Goal: Book appointment/travel/reservation

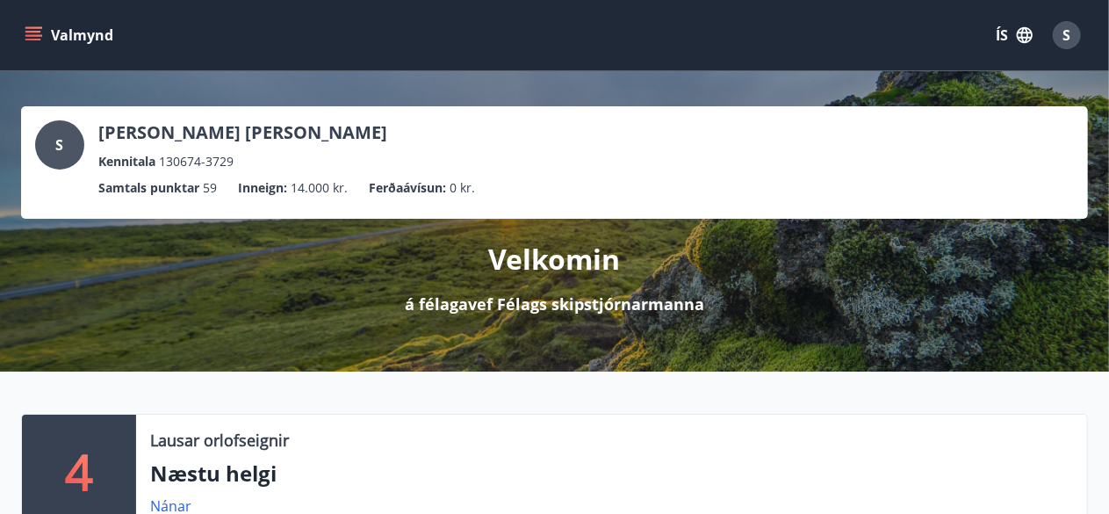
click at [32, 31] on icon "menu" at bounding box center [33, 32] width 16 height 2
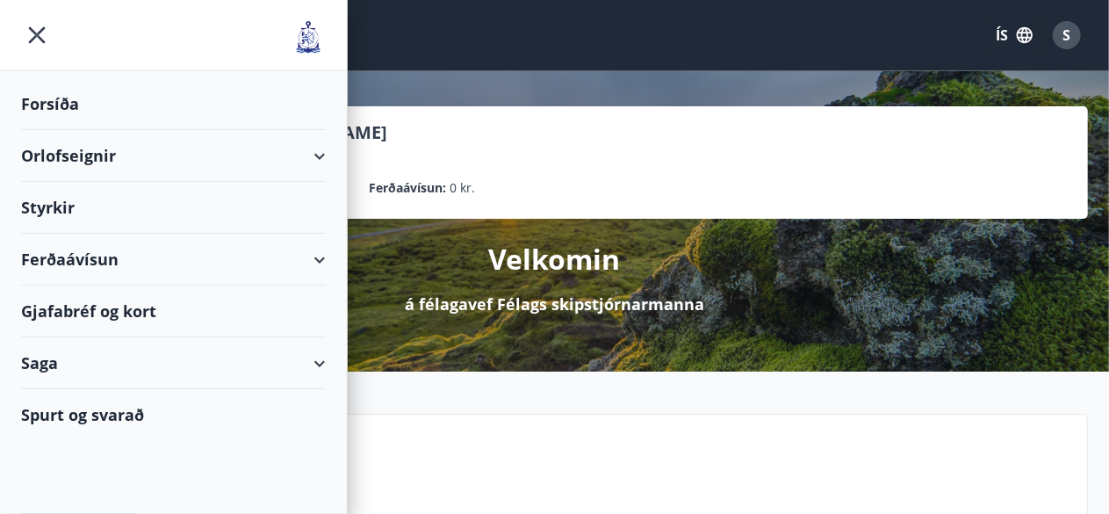
click at [32, 31] on div at bounding box center [173, 35] width 347 height 71
click at [300, 155] on div "Orlofseignir" at bounding box center [173, 156] width 305 height 52
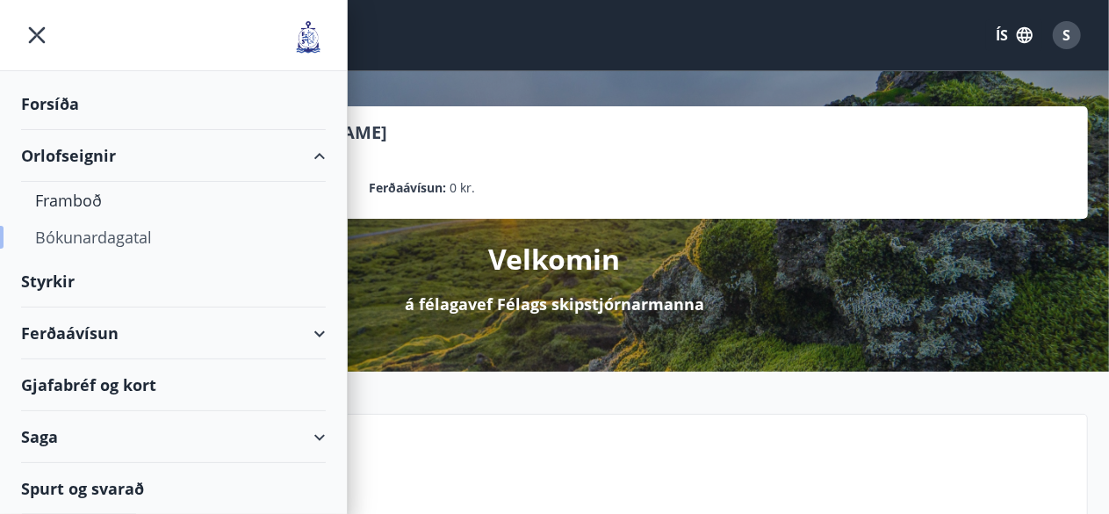
click at [93, 236] on div "Bókunardagatal" at bounding box center [173, 237] width 277 height 37
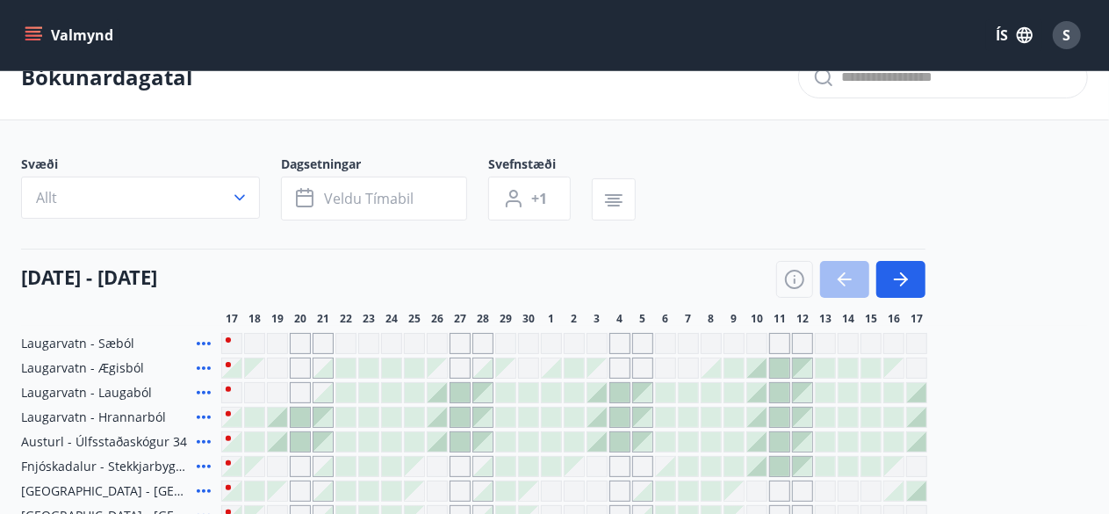
scroll to position [70, 0]
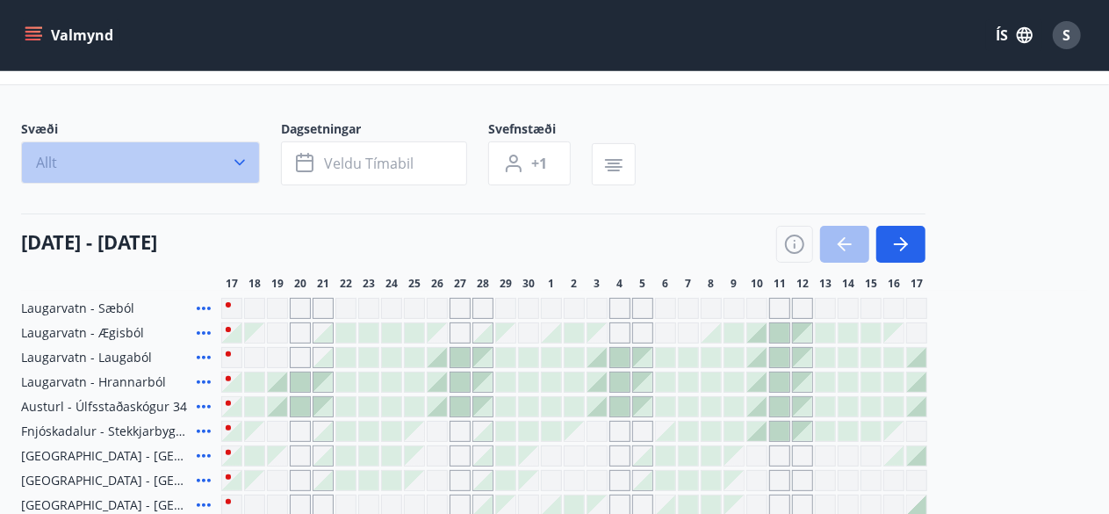
click at [245, 162] on icon "button" at bounding box center [240, 163] width 18 height 18
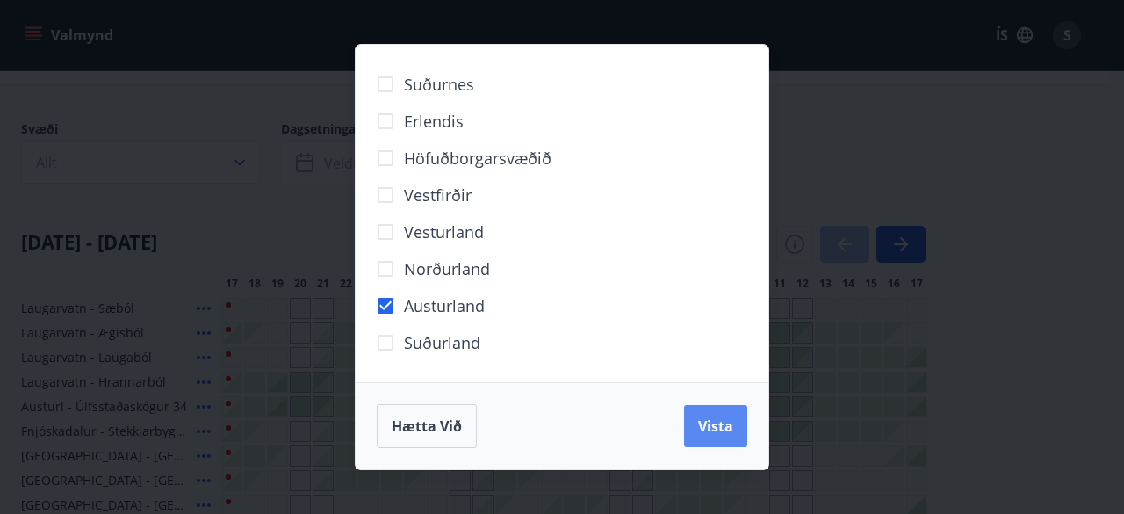
click at [714, 426] on span "Vista" at bounding box center [715, 425] width 35 height 19
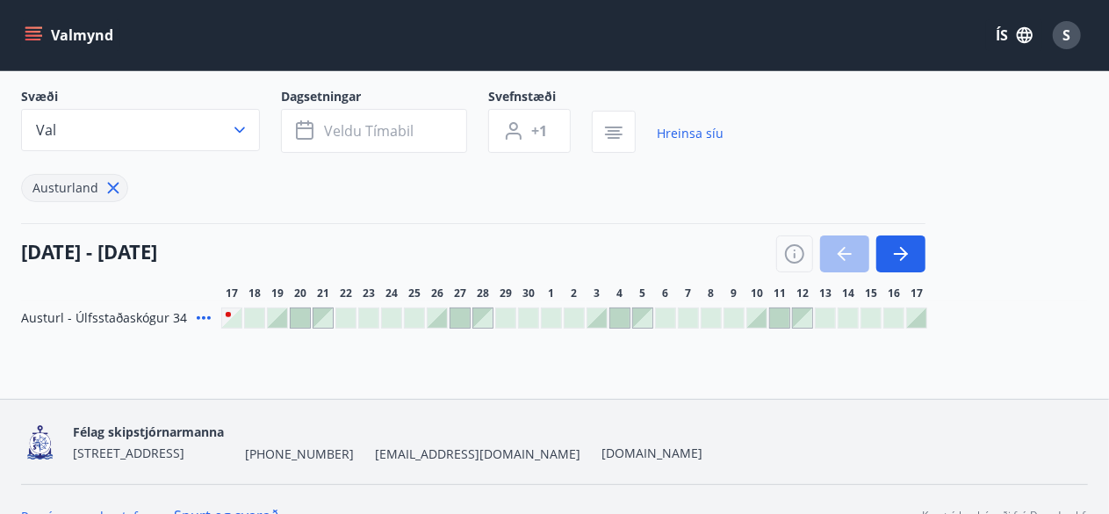
scroll to position [105, 0]
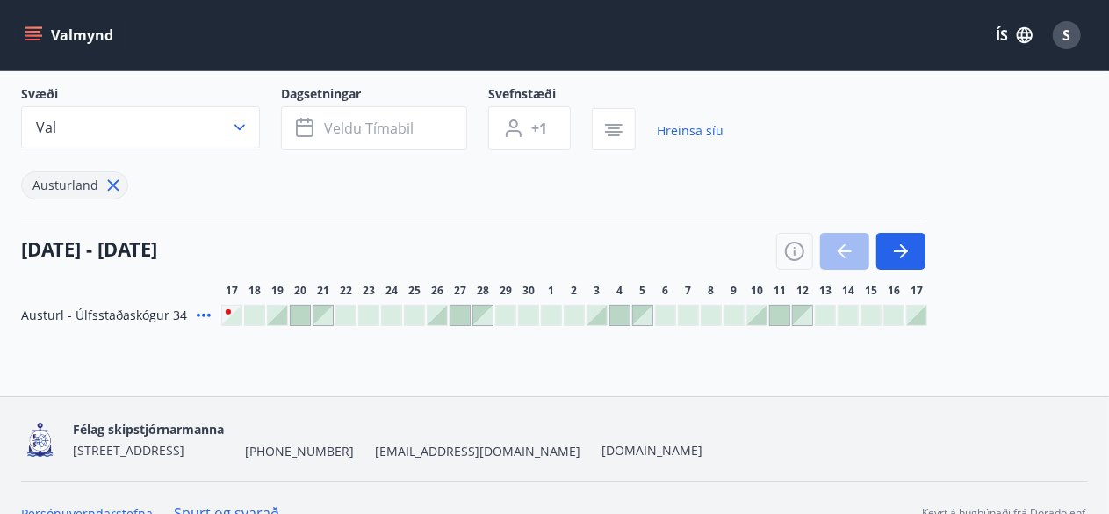
click at [278, 306] on div at bounding box center [277, 315] width 19 height 19
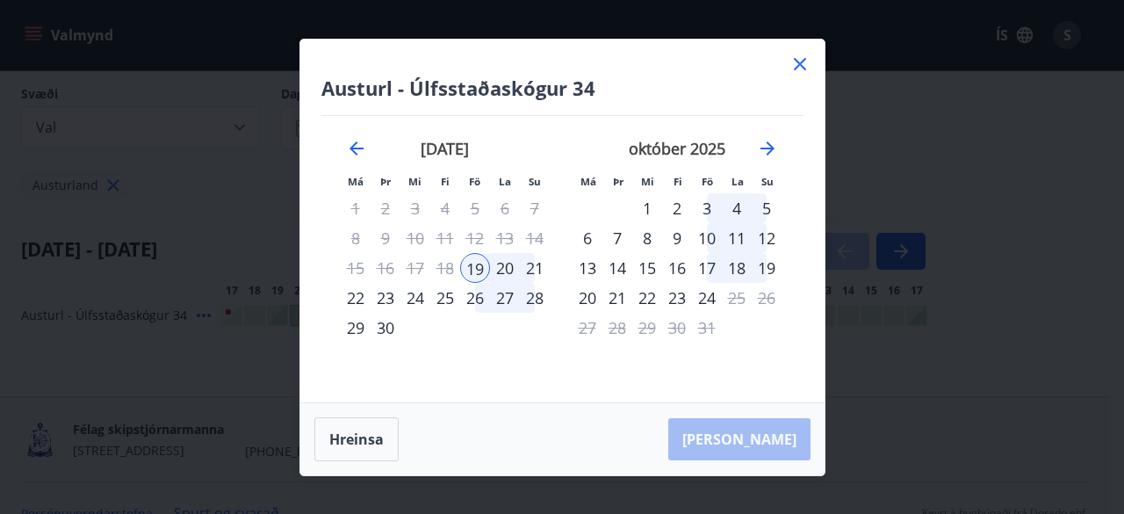
click at [795, 59] on icon at bounding box center [800, 64] width 12 height 12
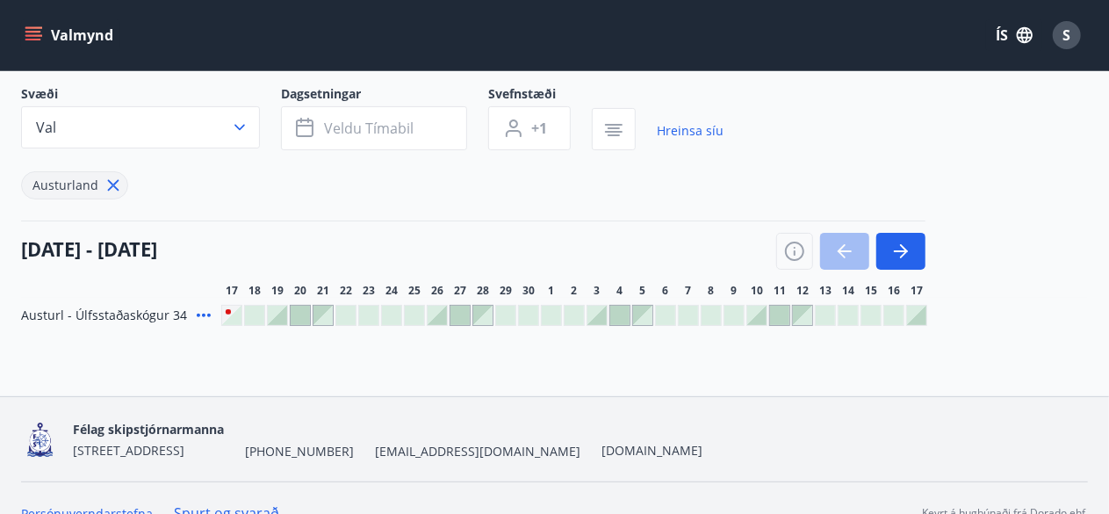
click at [272, 308] on div at bounding box center [277, 315] width 19 height 19
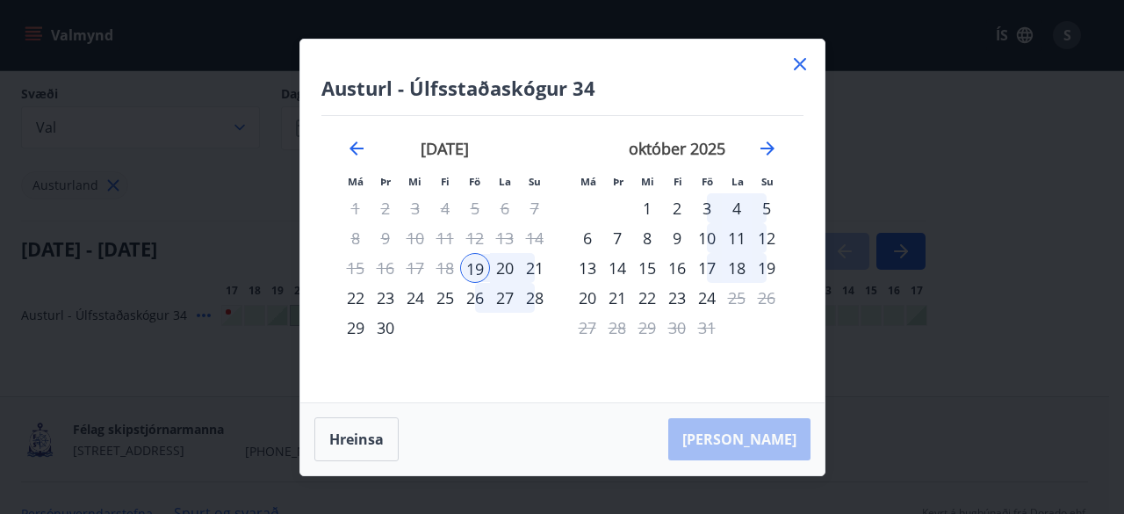
click at [507, 262] on div "20" at bounding box center [505, 268] width 30 height 30
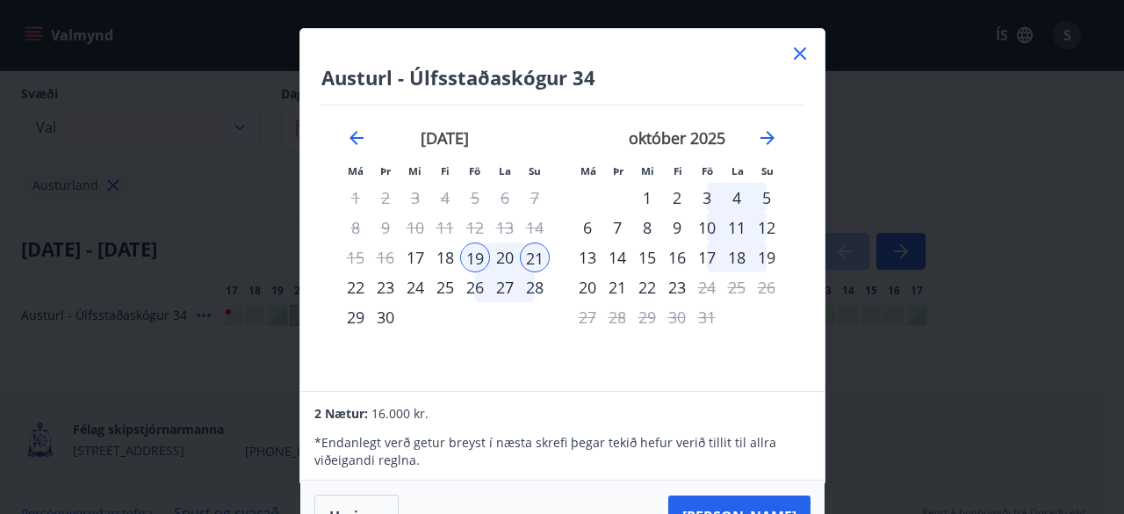
click at [792, 54] on icon at bounding box center [799, 53] width 21 height 21
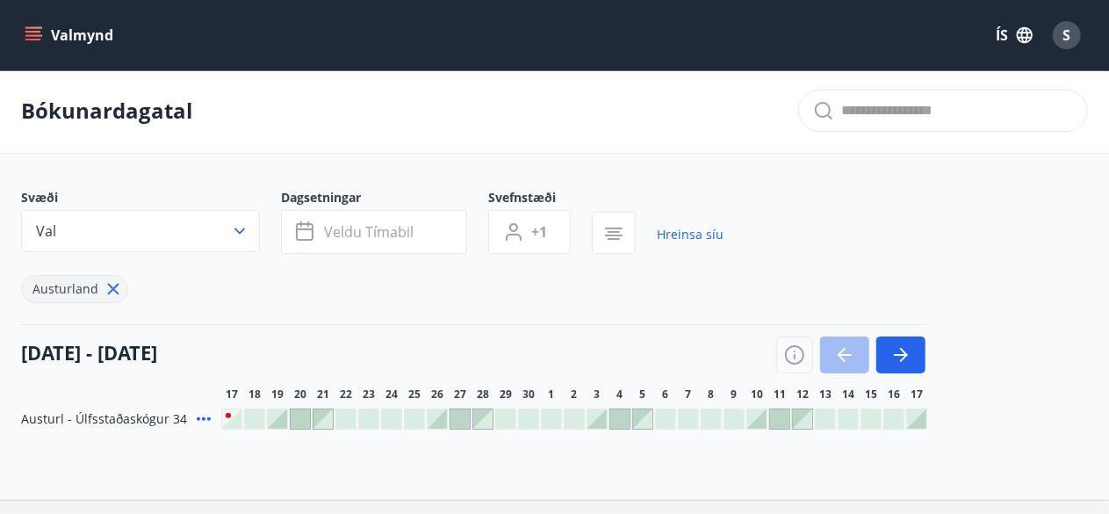
scroll to position [0, 0]
click at [30, 29] on icon "menu" at bounding box center [34, 35] width 18 height 18
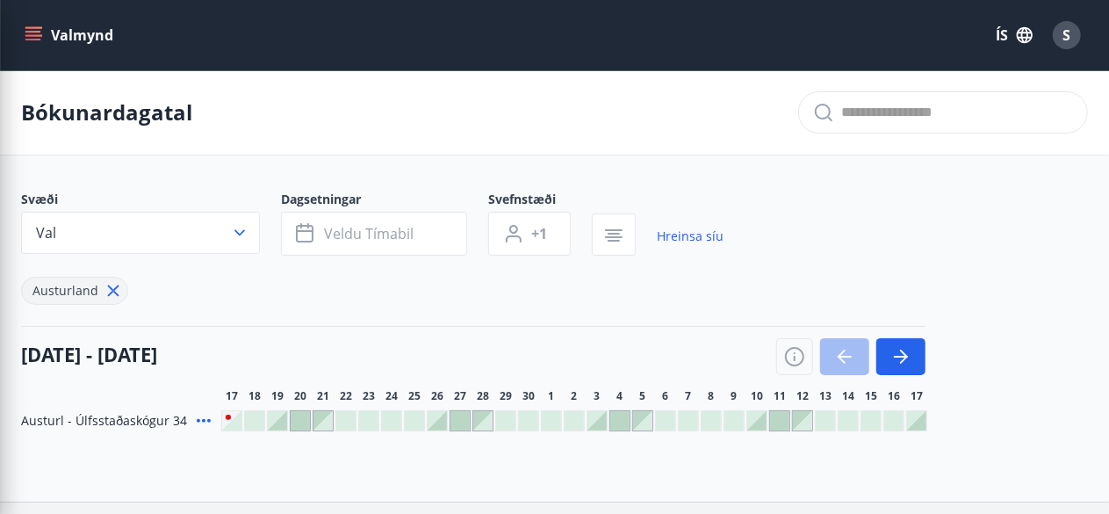
click at [30, 29] on icon "menu" at bounding box center [34, 35] width 18 height 18
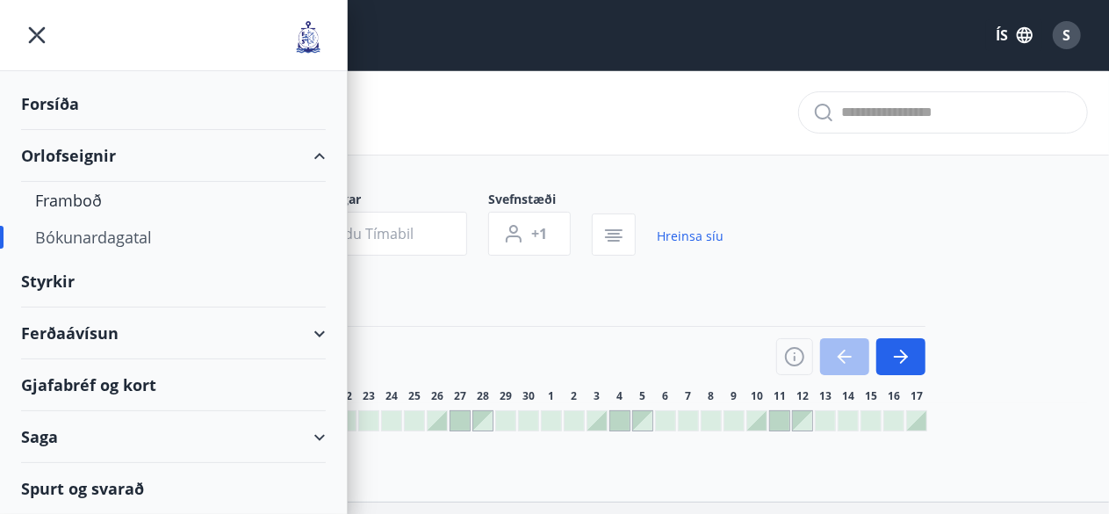
click at [385, 134] on div "Bókunardagatal" at bounding box center [554, 112] width 1109 height 85
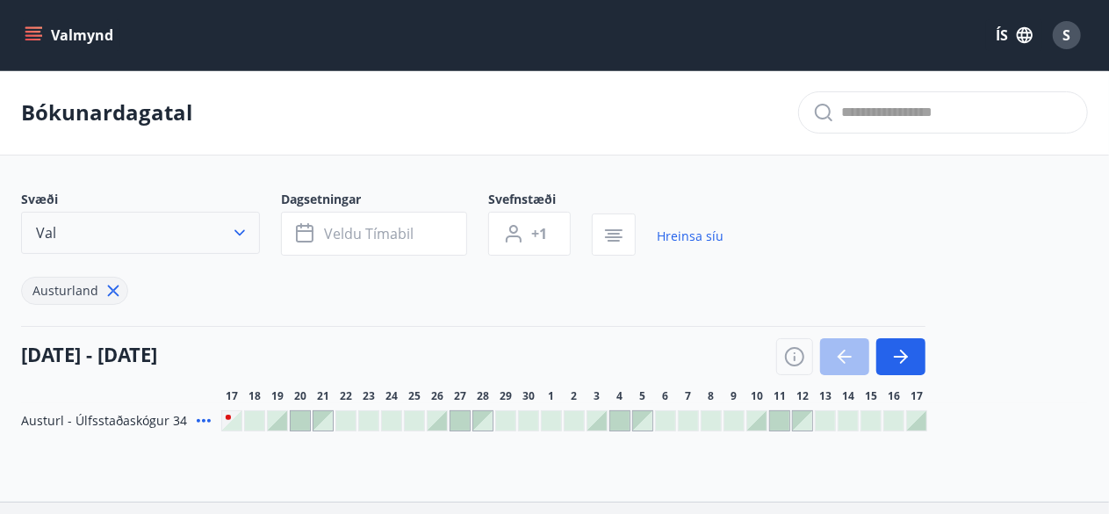
click at [236, 227] on icon "button" at bounding box center [240, 233] width 18 height 18
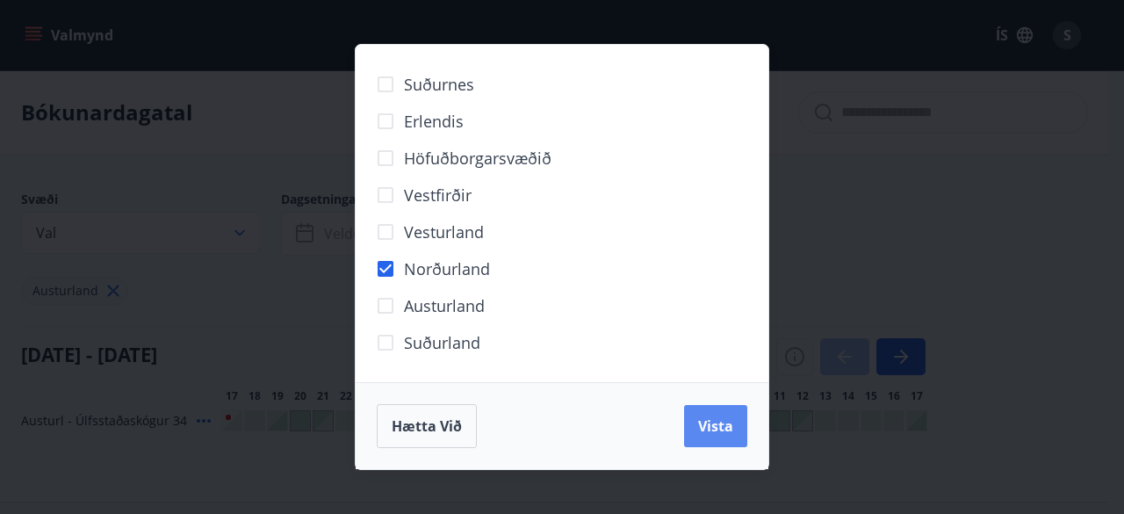
click at [714, 424] on span "Vista" at bounding box center [715, 425] width 35 height 19
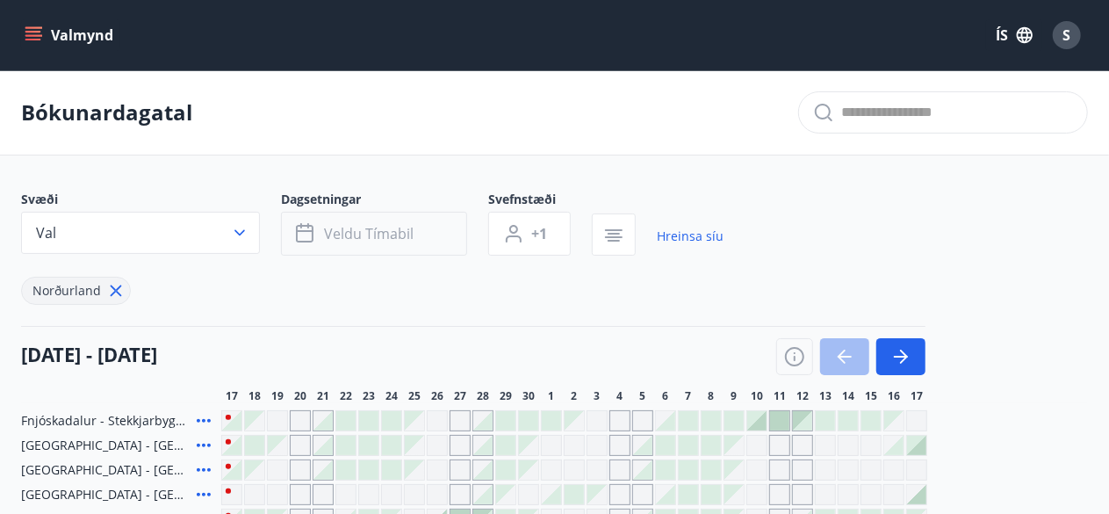
click at [423, 226] on button "Veldu tímabil" at bounding box center [374, 234] width 186 height 44
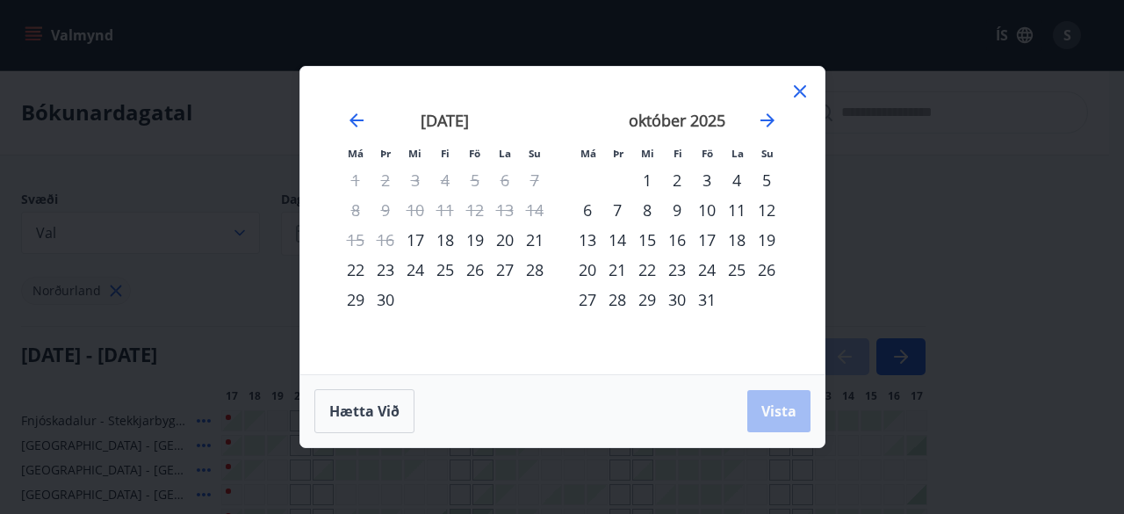
click at [677, 239] on div "16" at bounding box center [677, 240] width 30 height 30
click at [769, 239] on div "19" at bounding box center [766, 240] width 30 height 30
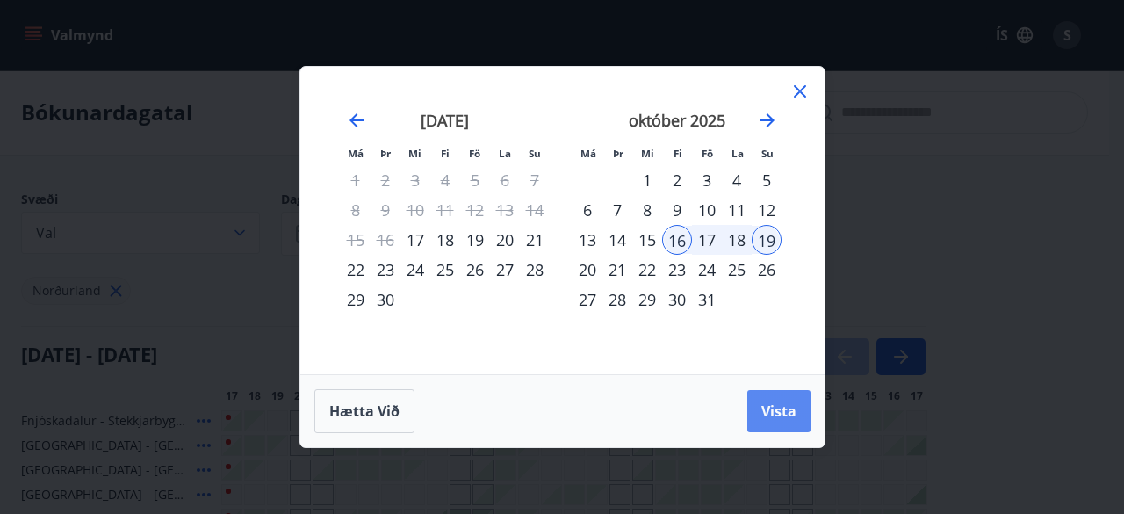
click at [768, 410] on span "Vista" at bounding box center [778, 410] width 35 height 19
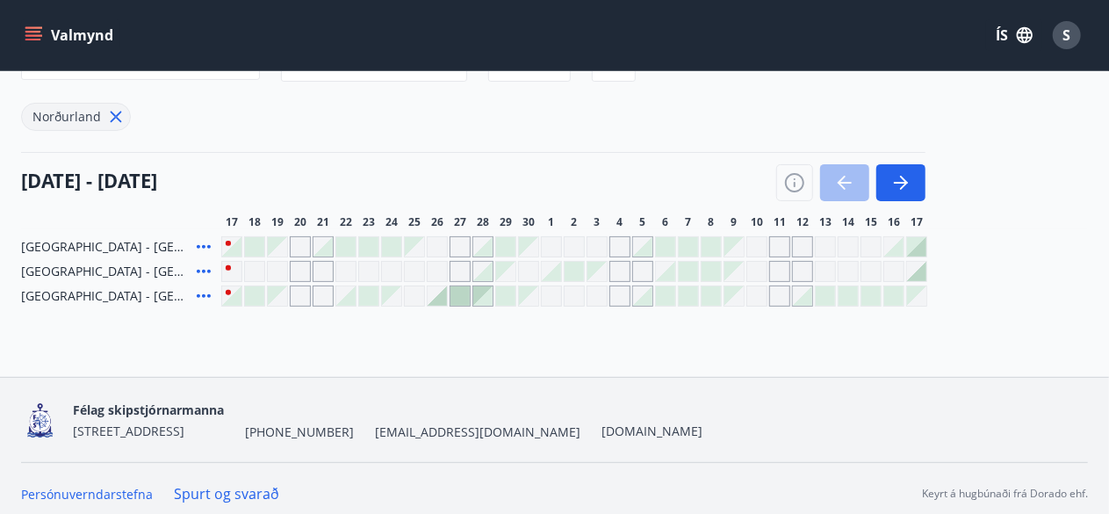
scroll to position [176, 0]
click at [201, 238] on icon at bounding box center [203, 244] width 21 height 21
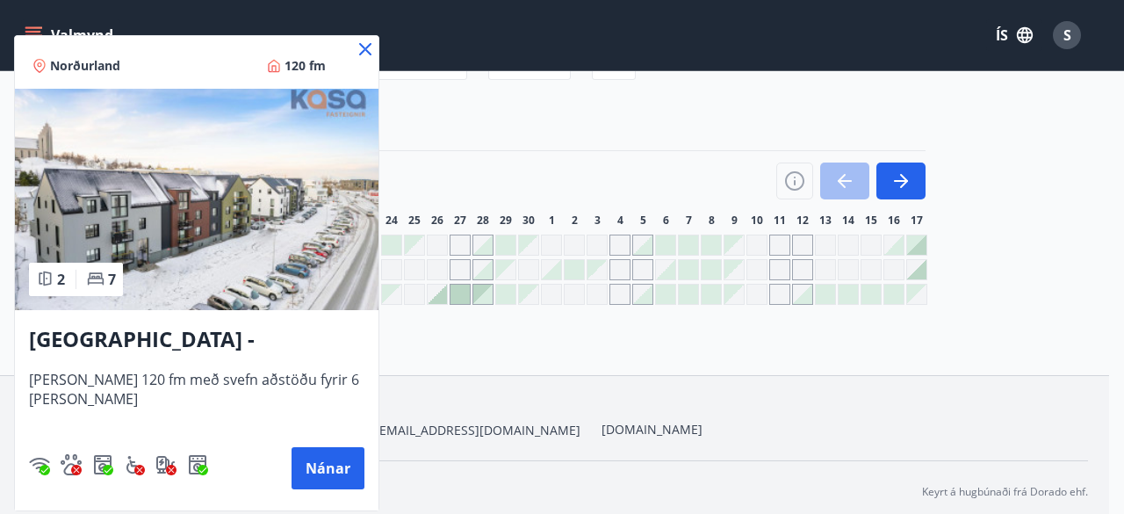
click at [359, 52] on icon at bounding box center [365, 49] width 12 height 12
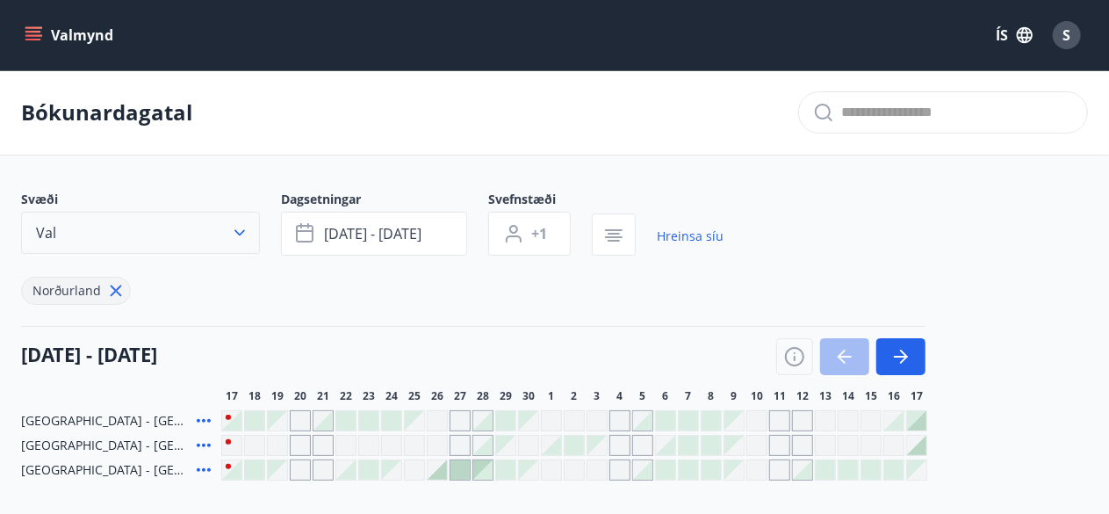
click at [241, 229] on icon "button" at bounding box center [240, 233] width 18 height 18
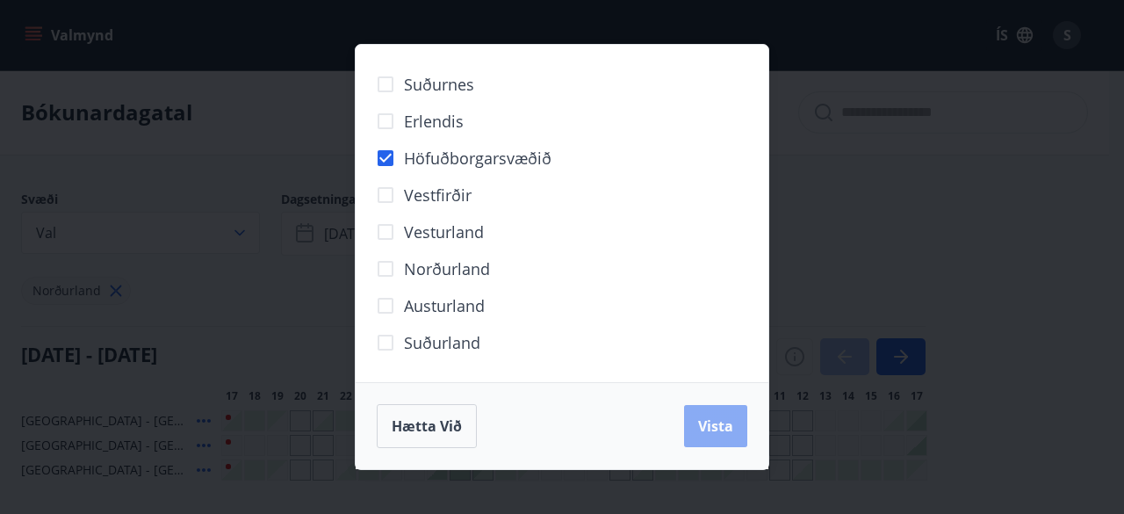
click at [722, 424] on span "Vista" at bounding box center [715, 425] width 35 height 19
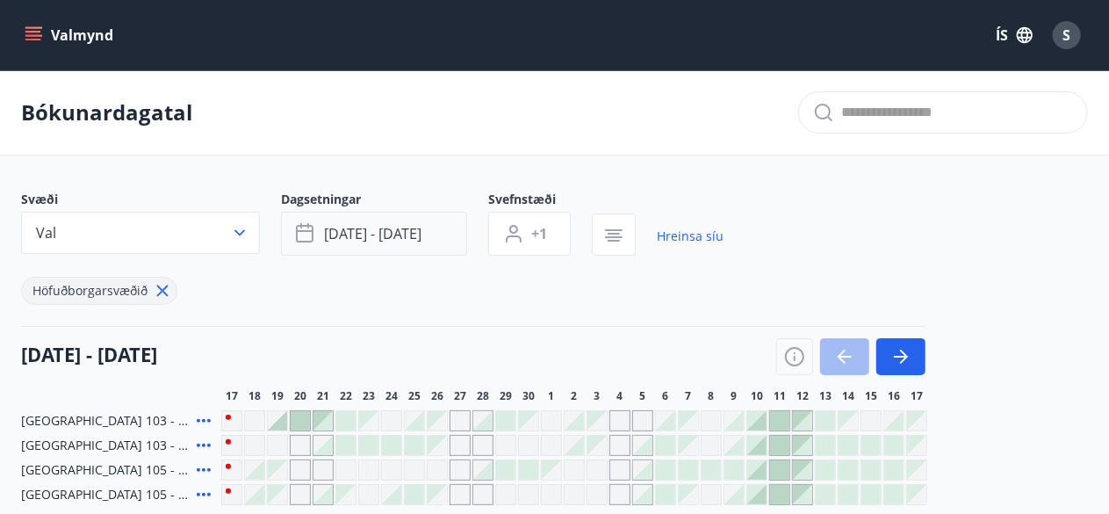
click at [407, 227] on span "[DATE] - [DATE]" at bounding box center [372, 233] width 97 height 19
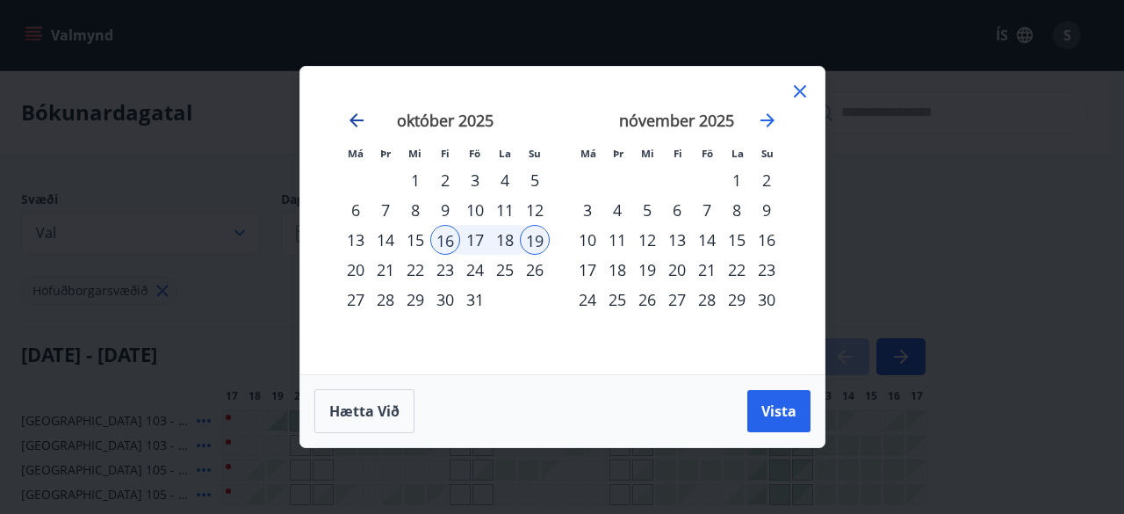
click at [348, 122] on icon "Move backward to switch to the previous month." at bounding box center [356, 120] width 21 height 21
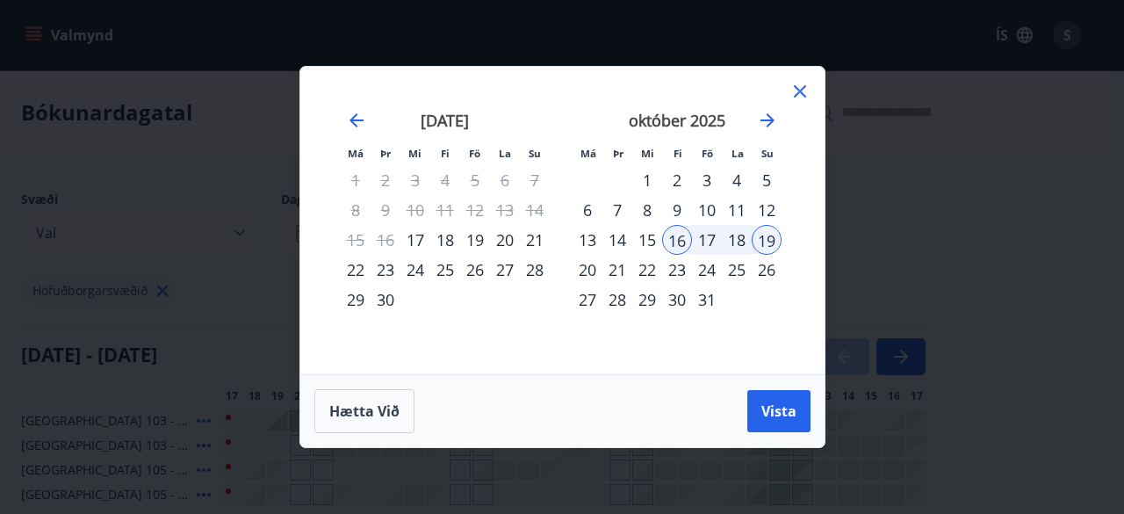
click at [356, 270] on div "22" at bounding box center [356, 270] width 30 height 30
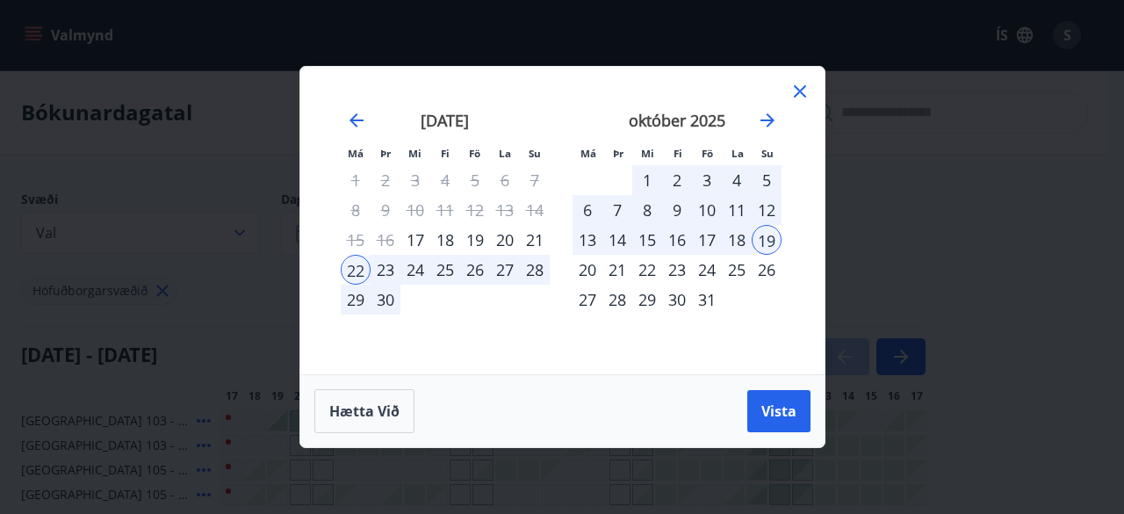
click at [387, 270] on div "23" at bounding box center [385, 270] width 30 height 30
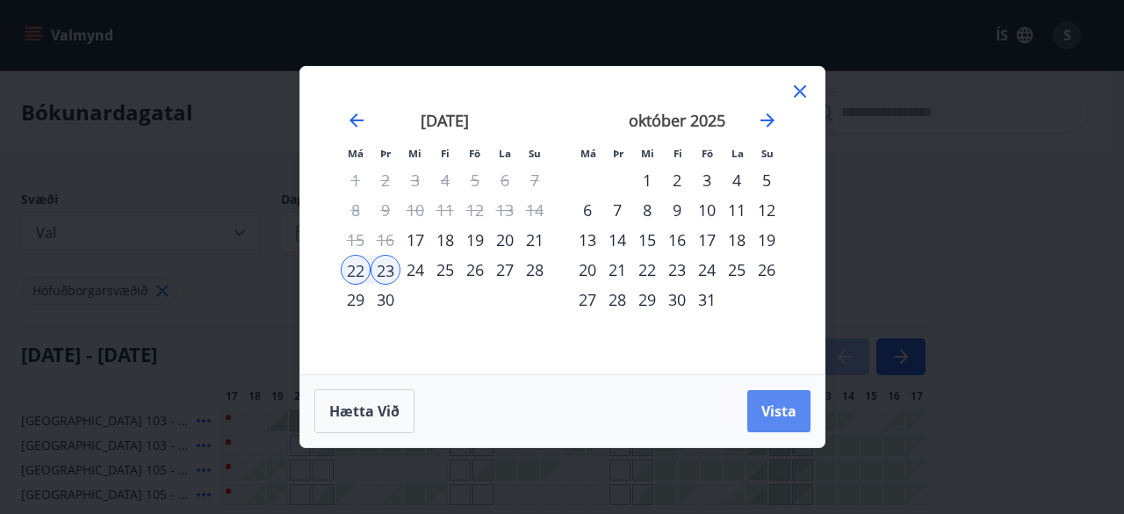
click at [776, 402] on span "Vista" at bounding box center [778, 410] width 35 height 19
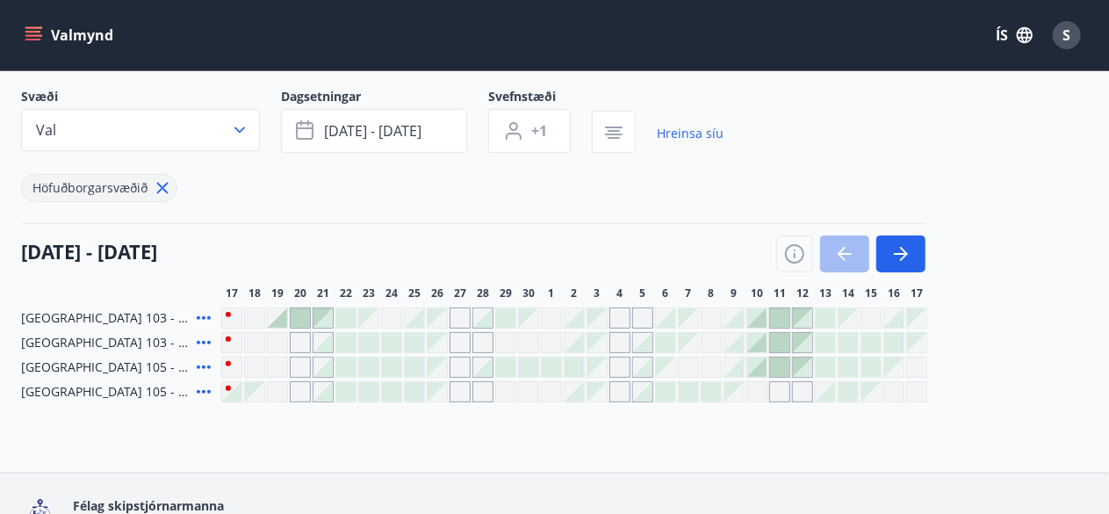
scroll to position [196, 0]
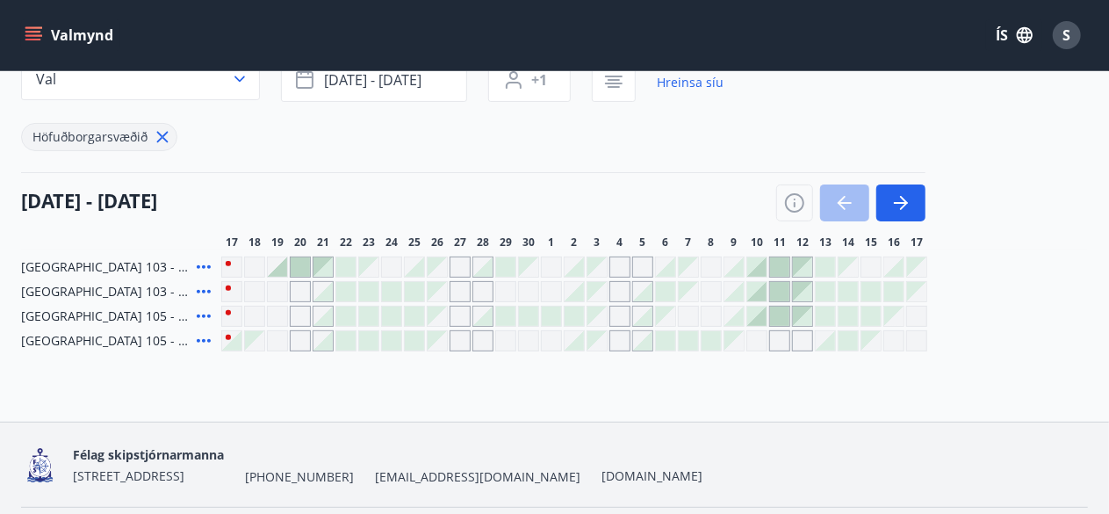
click at [360, 374] on div "Bókunardagatal Svæði Val Dagsetningar [DATE] - [DATE] Svefnstæði +1 Hreinsa síu…" at bounding box center [554, 169] width 1109 height 505
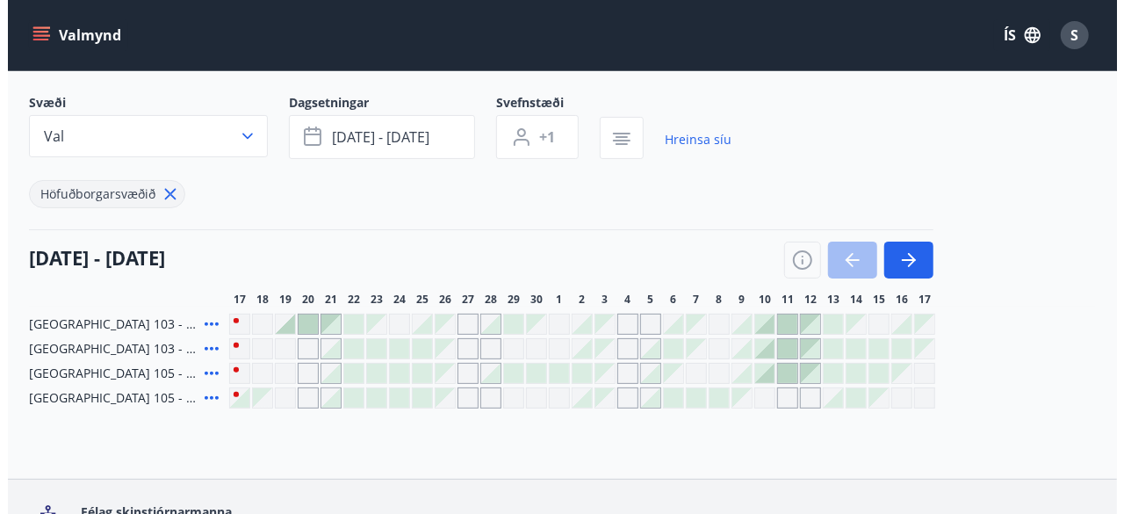
scroll to position [96, 0]
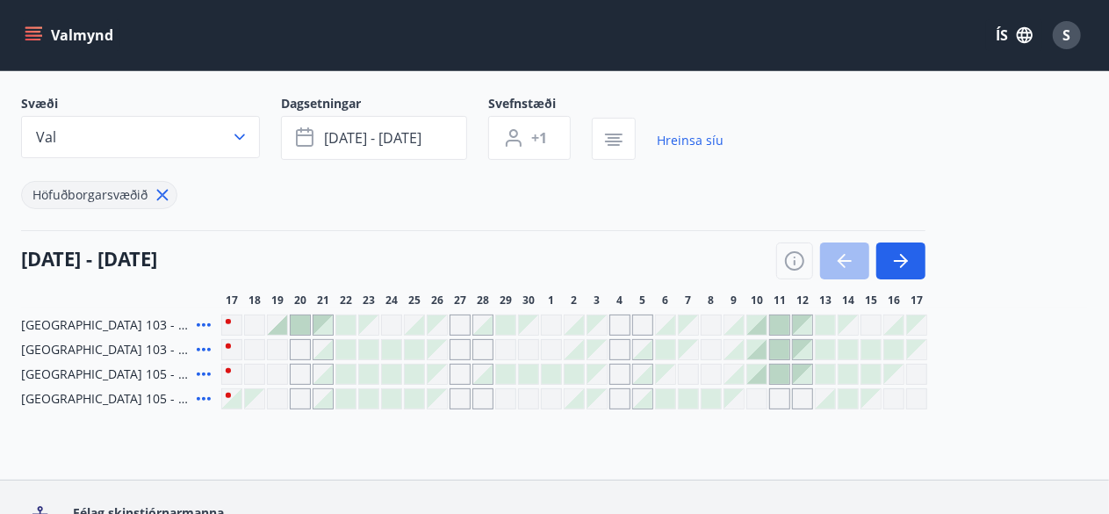
click at [348, 373] on div at bounding box center [345, 373] width 19 height 19
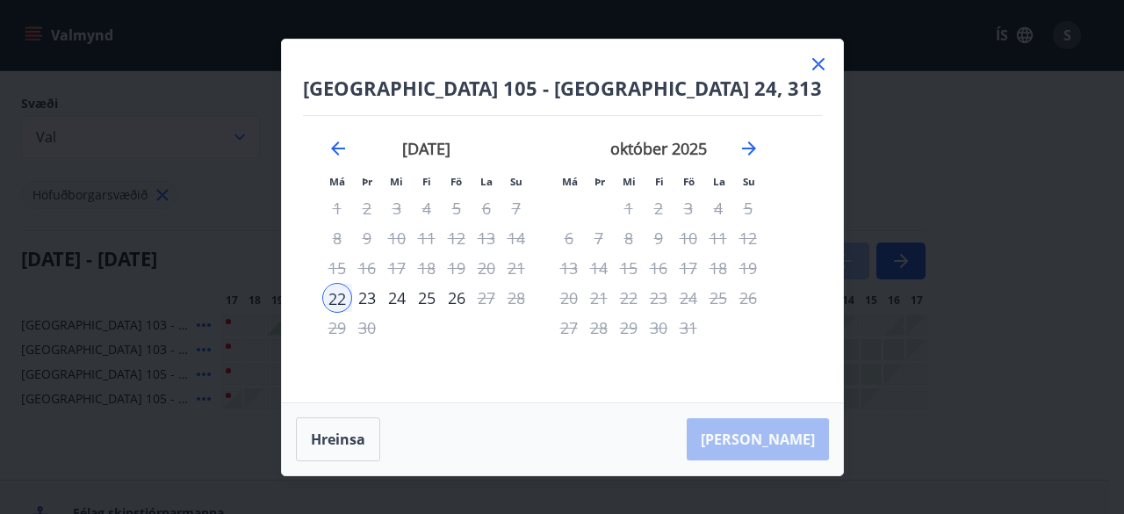
click at [382, 299] on div "23" at bounding box center [367, 298] width 30 height 30
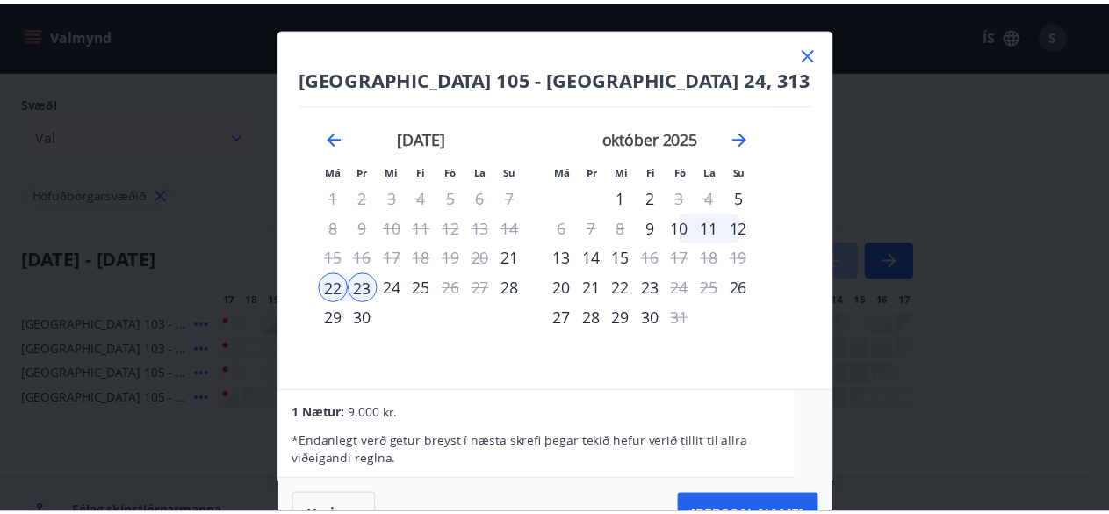
scroll to position [0, 0]
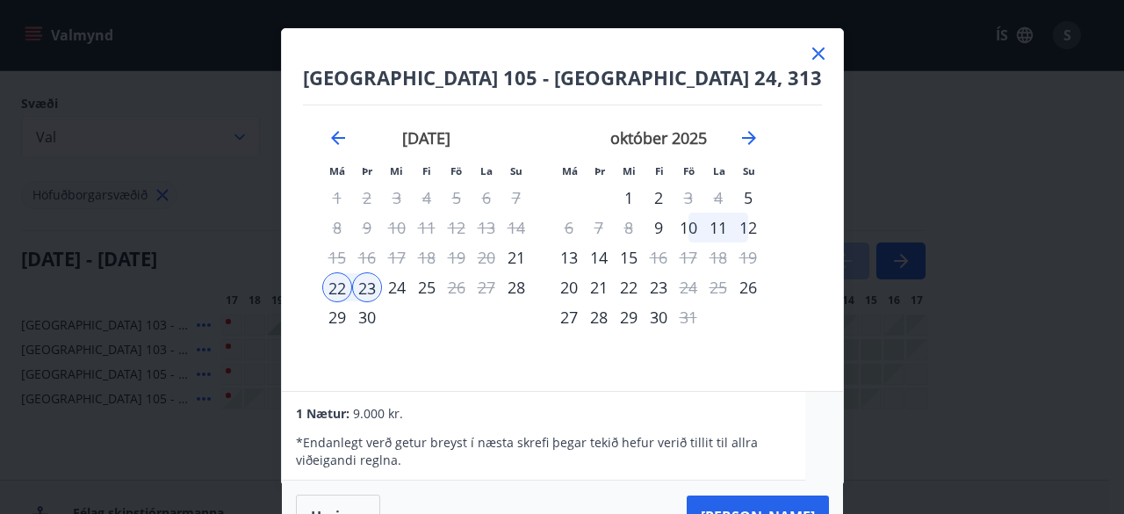
click at [718, 419] on div "1 Nætur: 9.000 kr." at bounding box center [543, 412] width 495 height 21
click at [1010, 398] on div "[GEOGRAPHIC_DATA] 105 - [GEOGRAPHIC_DATA] 24, 313 Má Þr Mi Fi Fö La Su Má Þr Mi…" at bounding box center [562, 257] width 1124 height 514
